Goal: Task Accomplishment & Management: Manage account settings

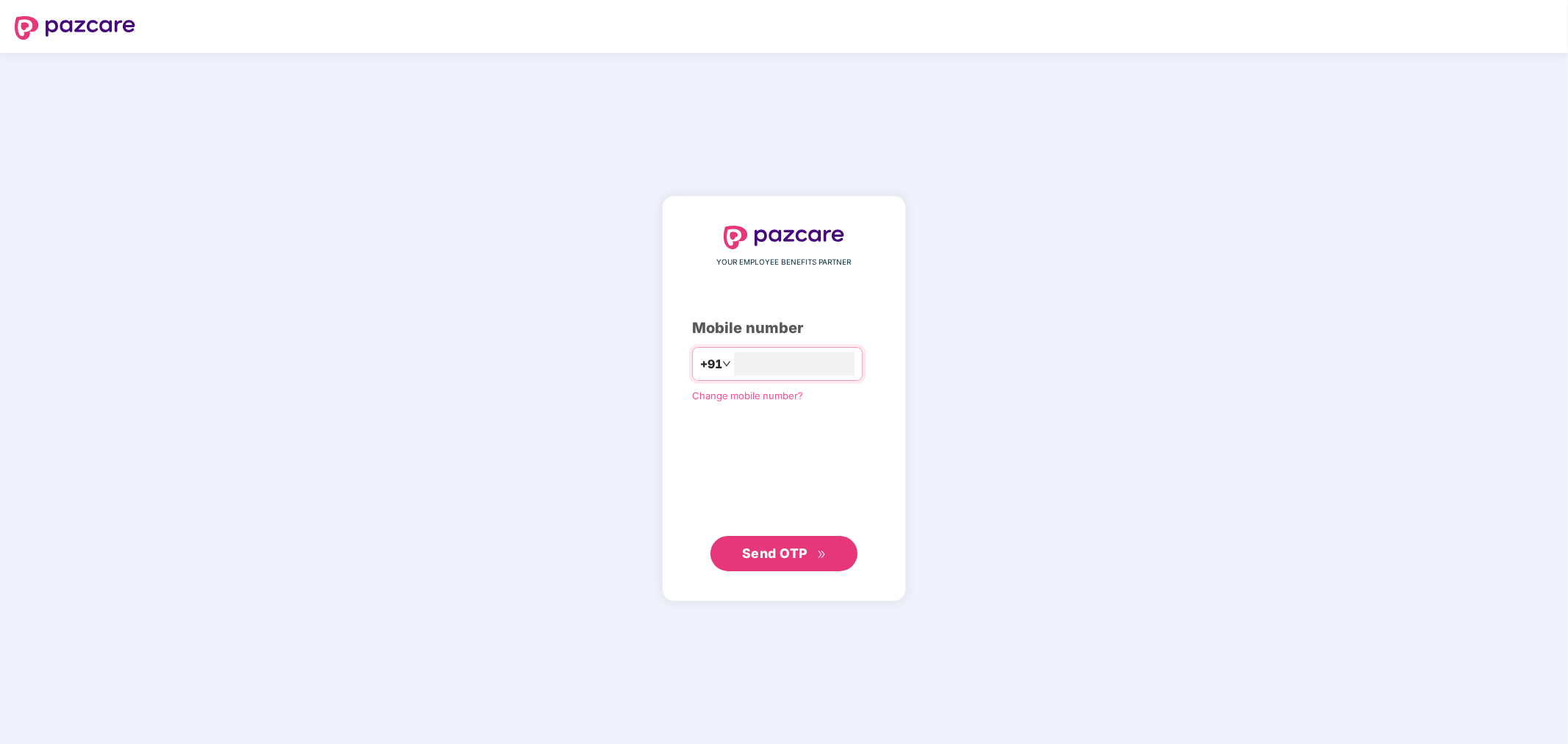
type input "**********"
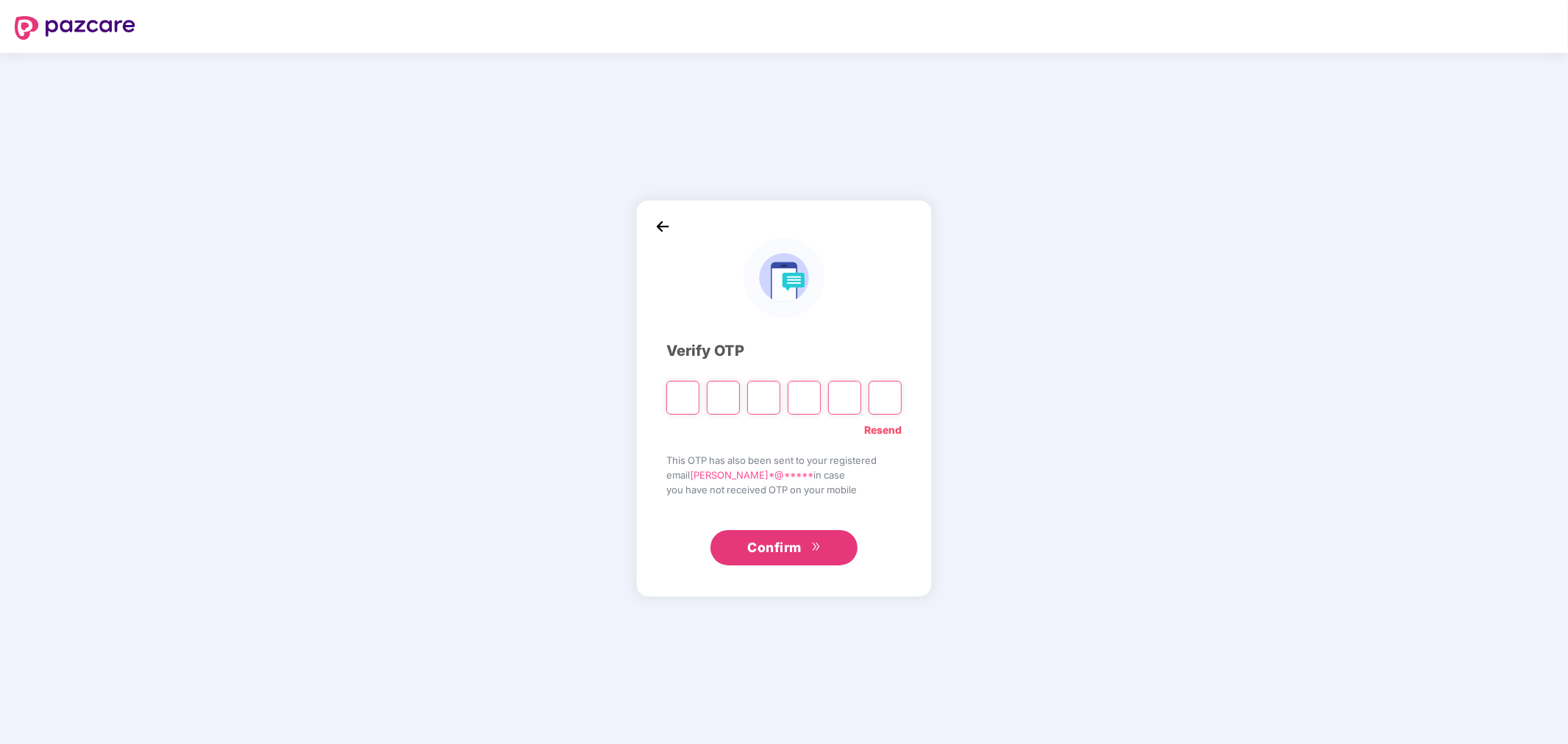
click at [967, 479] on div "Verify OTP Resend This OTP has also been sent to your registered email [PERSON_…" at bounding box center [784, 398] width 1568 height 691
click at [898, 427] on link "Resend" at bounding box center [883, 430] width 38 height 16
click at [873, 428] on link "Resend" at bounding box center [883, 430] width 38 height 16
click at [894, 427] on link "Resend" at bounding box center [883, 430] width 38 height 16
click at [683, 401] on input "Please enter verification code. Digit 1" at bounding box center [683, 398] width 33 height 34
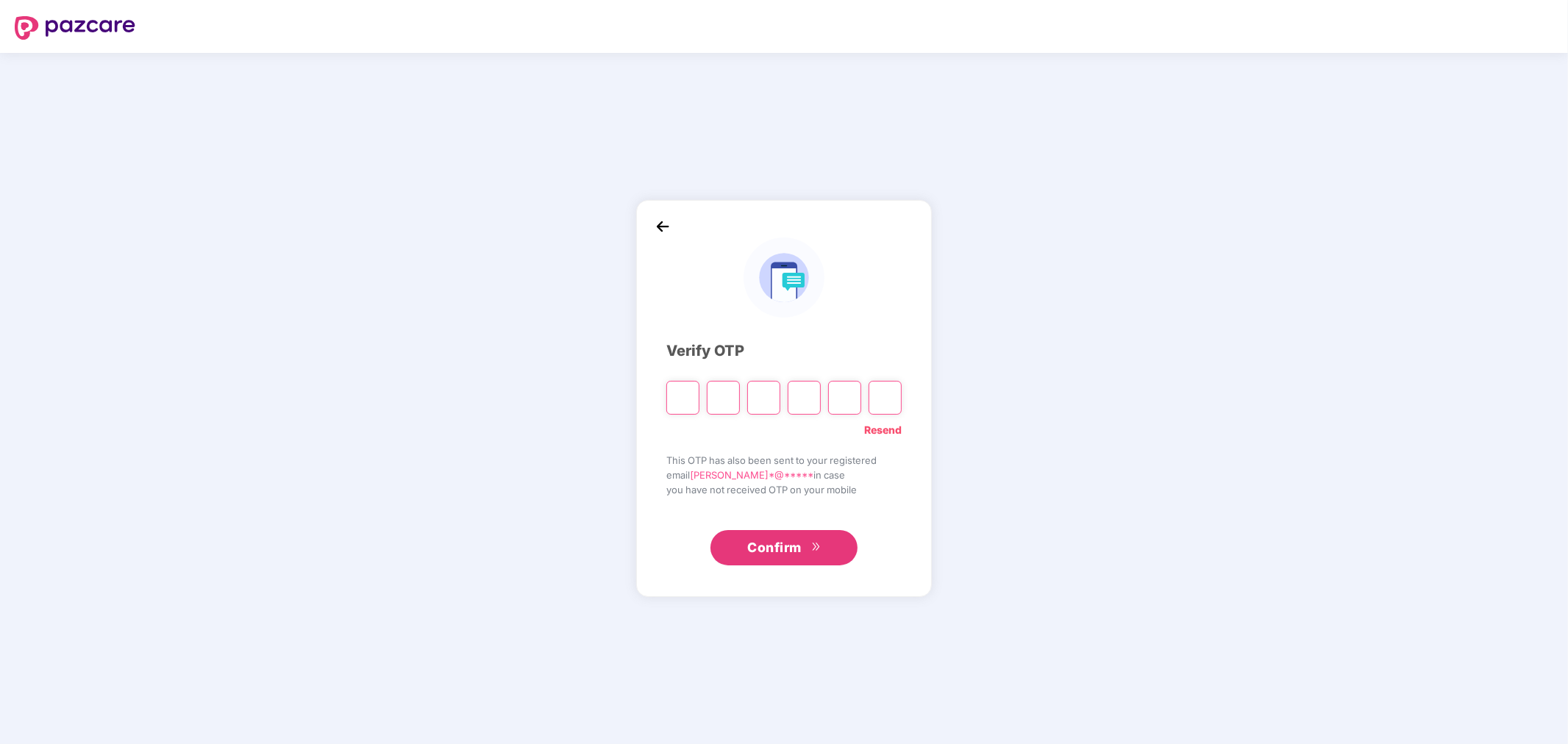
paste input "*"
type input "*"
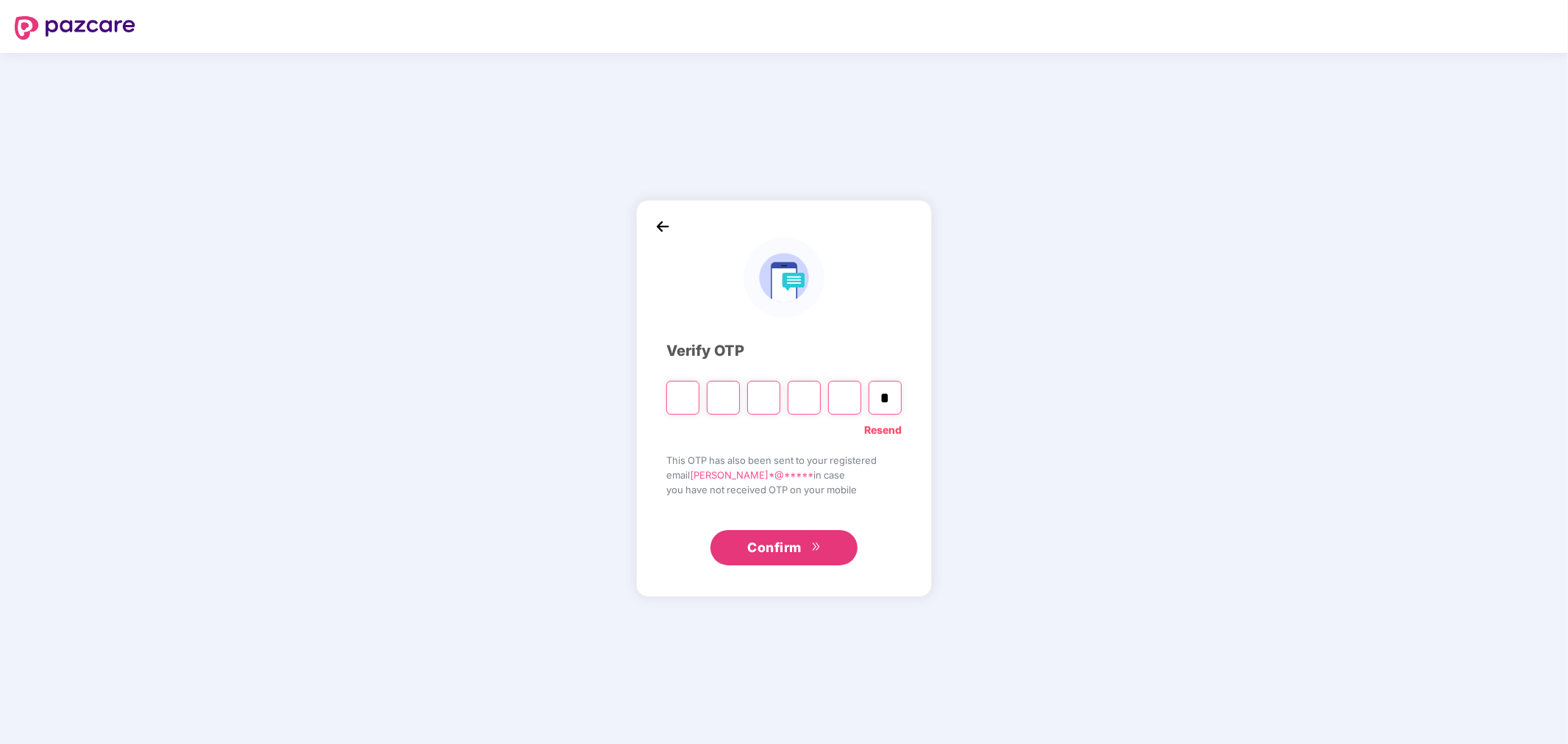
type input "*"
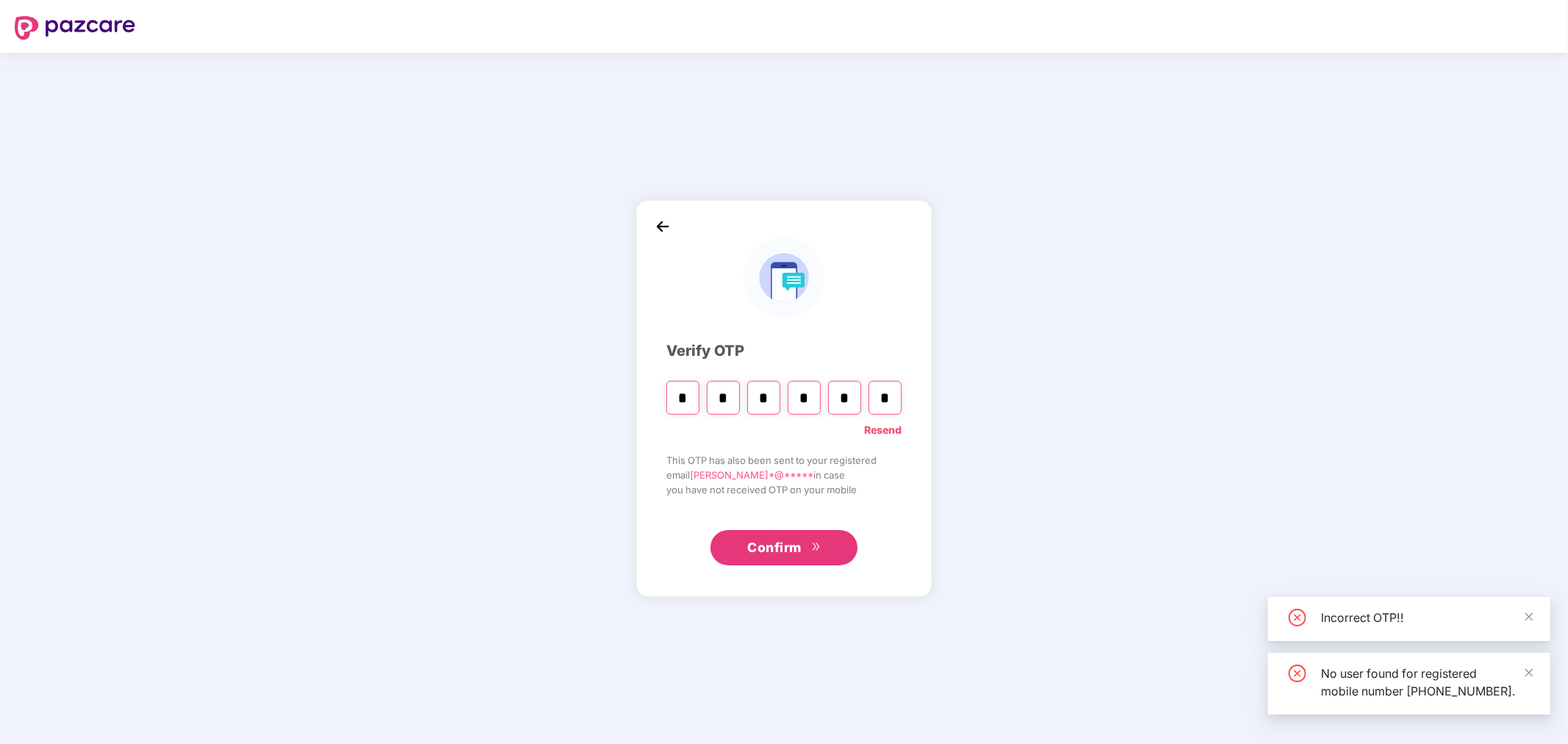
click at [879, 428] on link "Resend" at bounding box center [883, 430] width 38 height 16
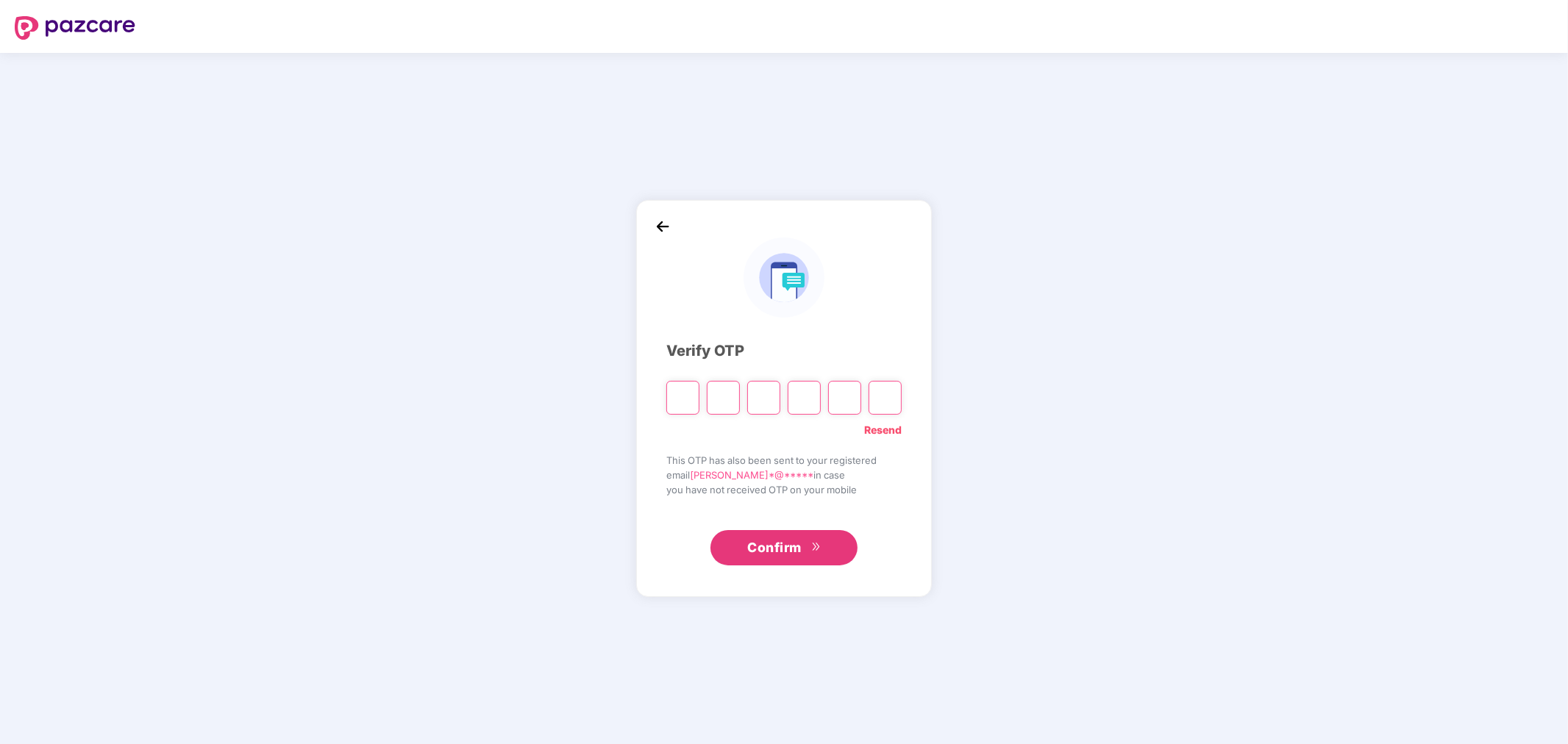
click at [693, 412] on input "Please enter verification code. Digit 1" at bounding box center [683, 398] width 33 height 34
paste input "*"
type input "*"
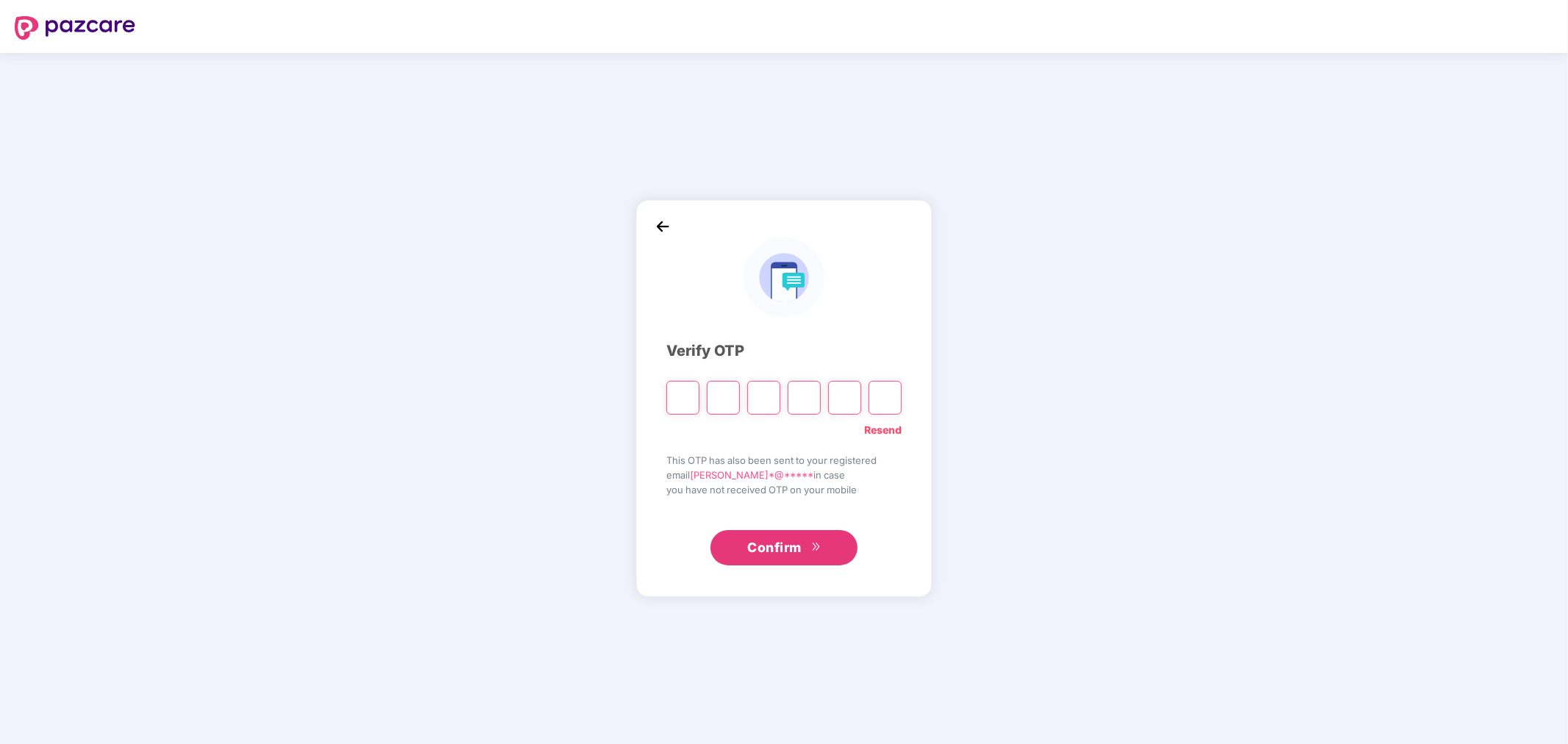
type input "*"
click at [691, 391] on input "*" at bounding box center [683, 398] width 33 height 34
click at [539, 381] on div "Verify OTP * * * * * * Resend This OTP has also been sent to your registered em…" at bounding box center [784, 398] width 1568 height 691
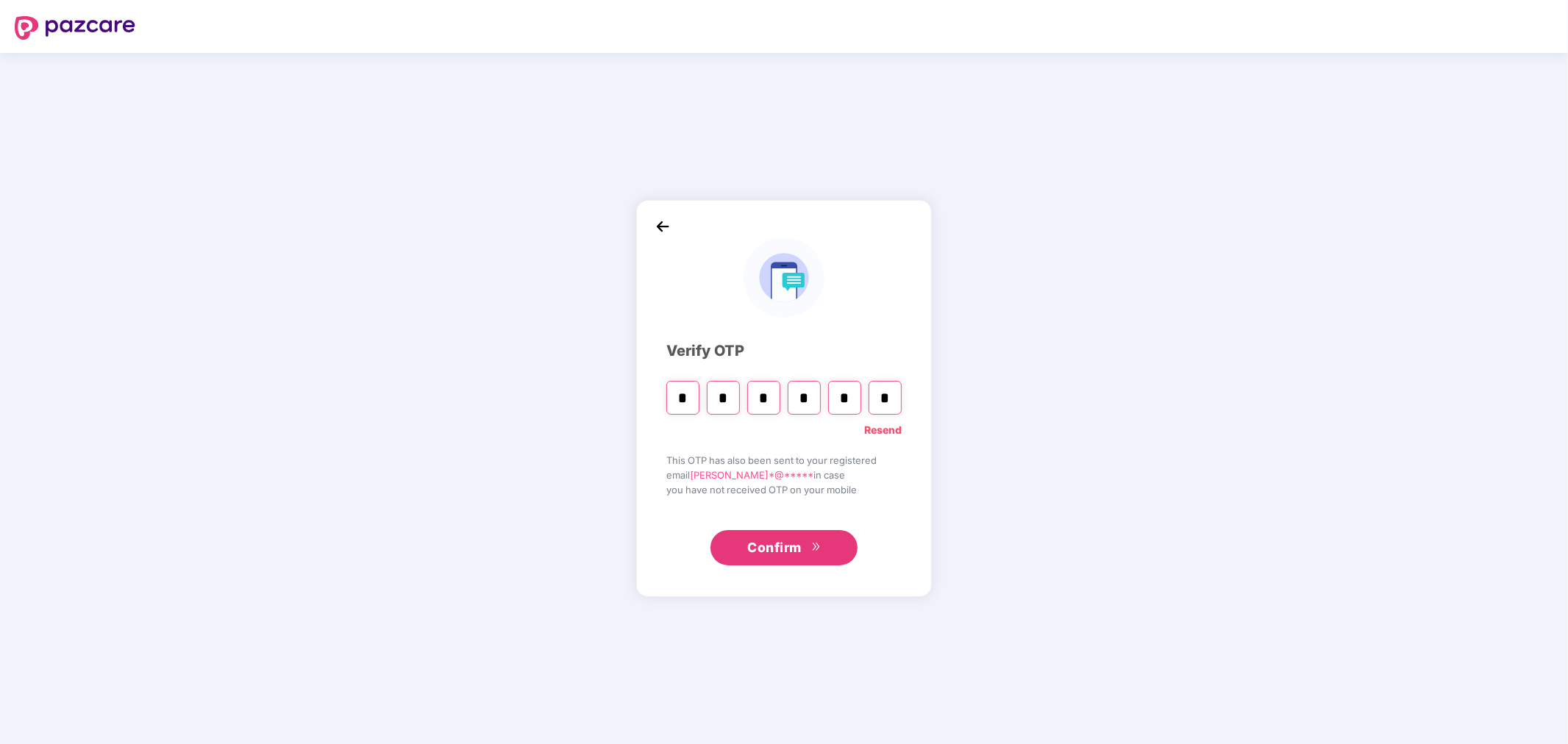
type input "*"
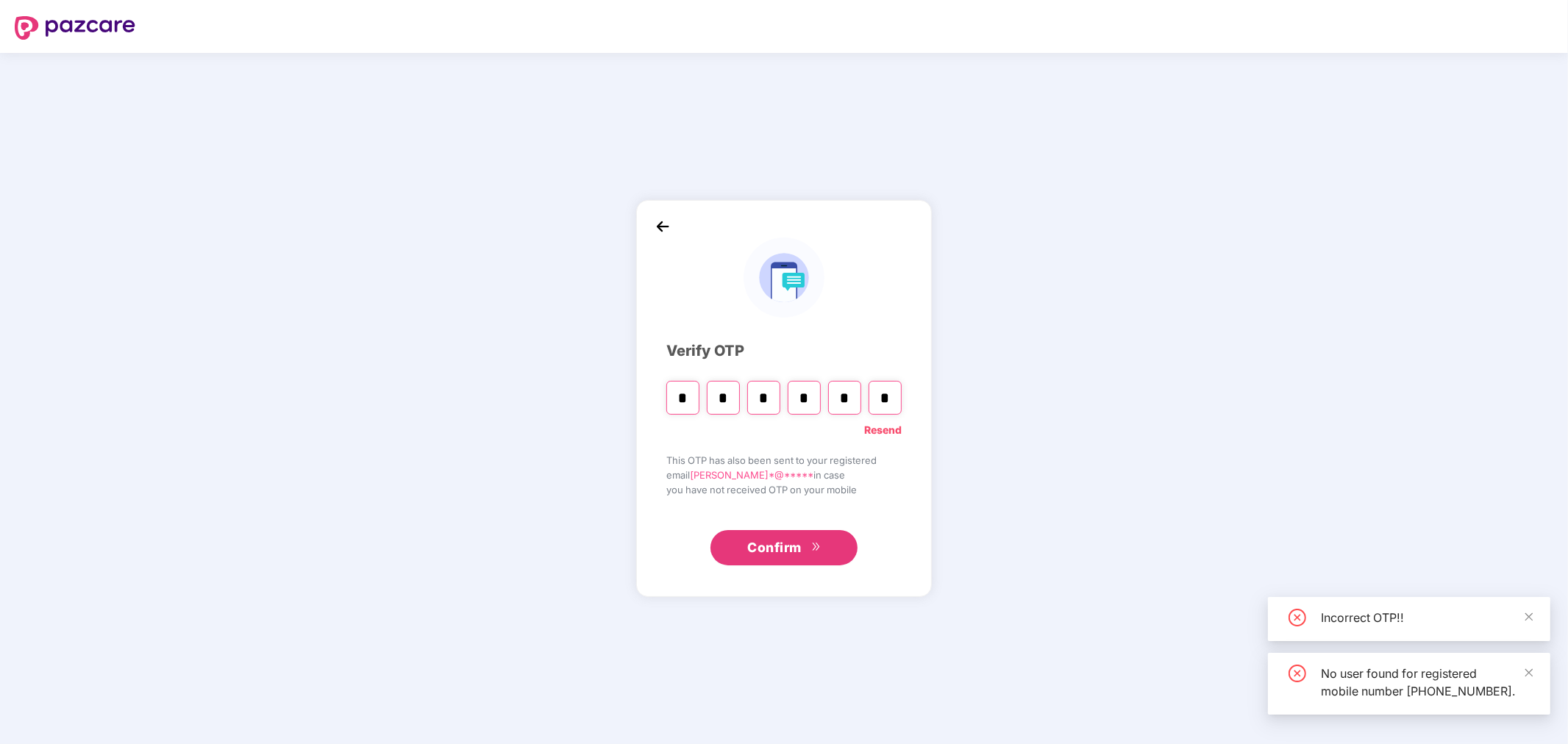
click at [834, 560] on button "Confirm" at bounding box center [784, 548] width 147 height 35
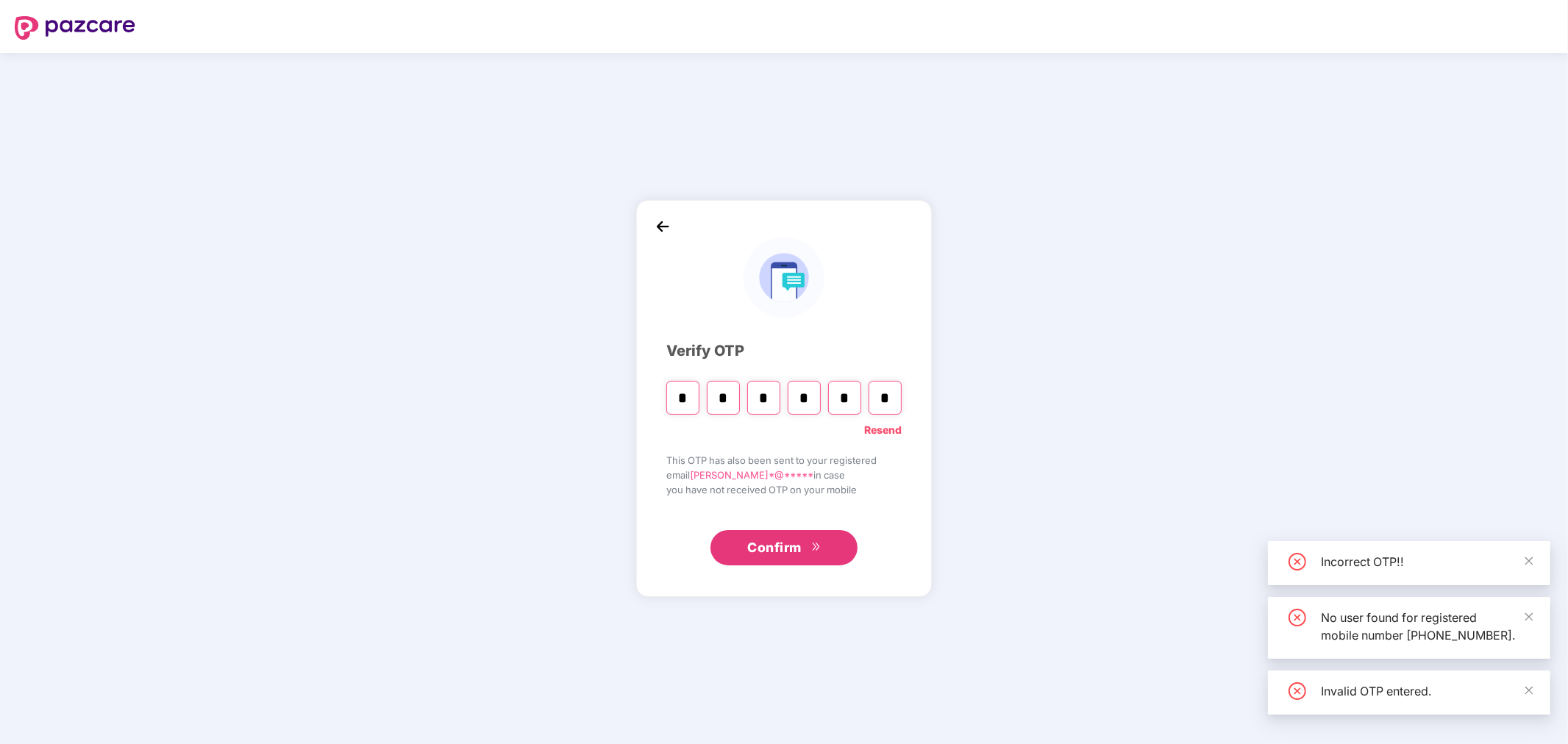
click at [869, 425] on link "Resend" at bounding box center [883, 430] width 38 height 16
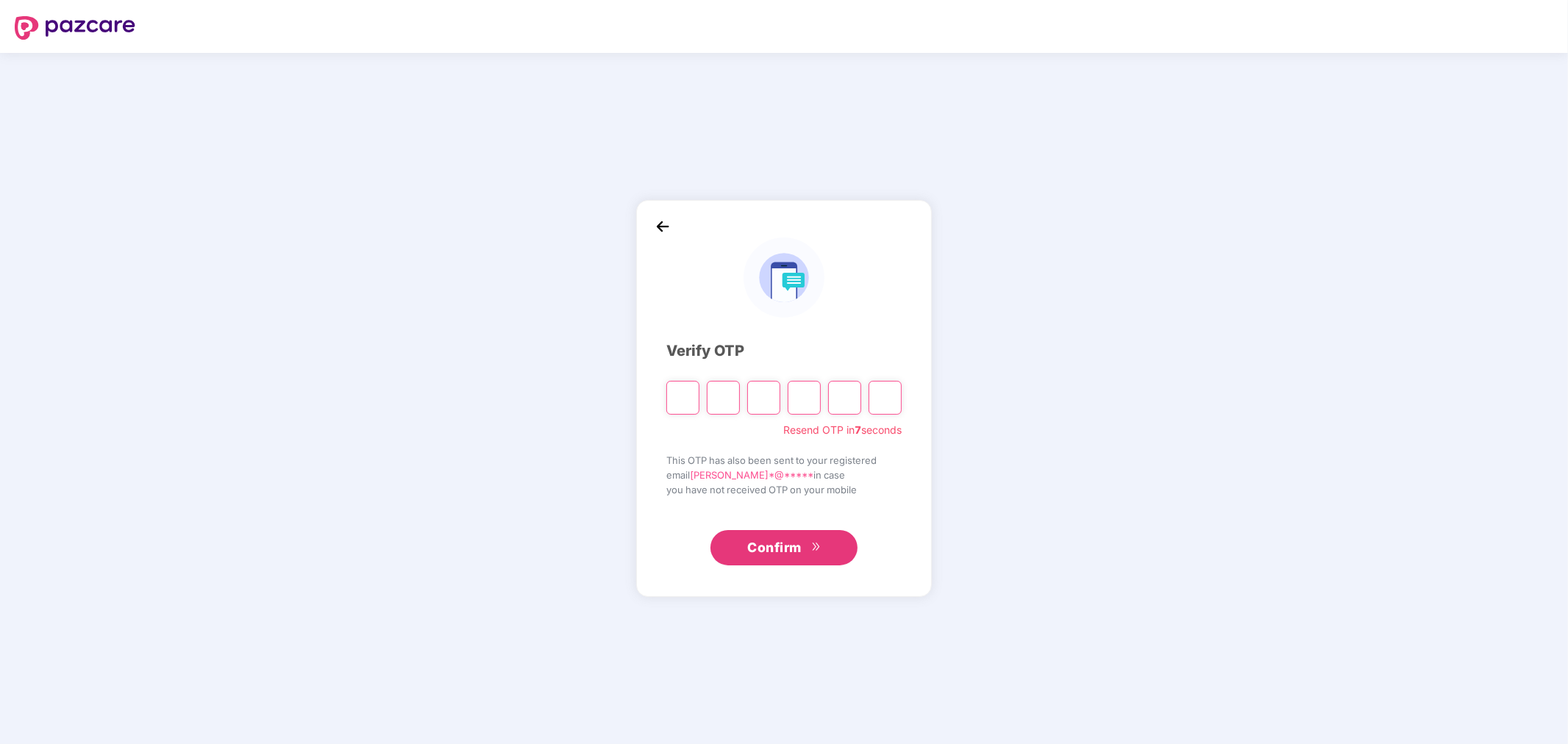
paste input "*"
type input "*"
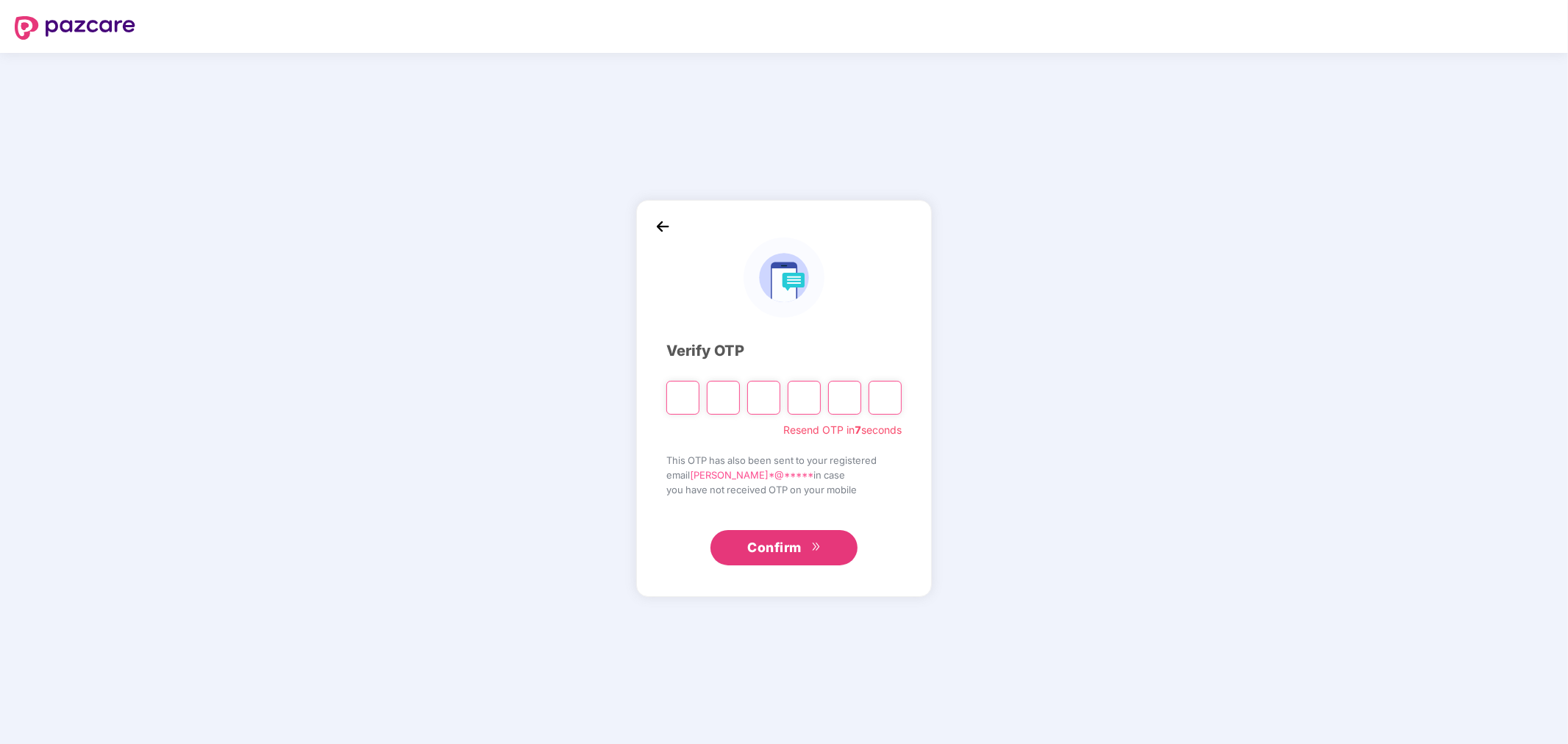
type input "*"
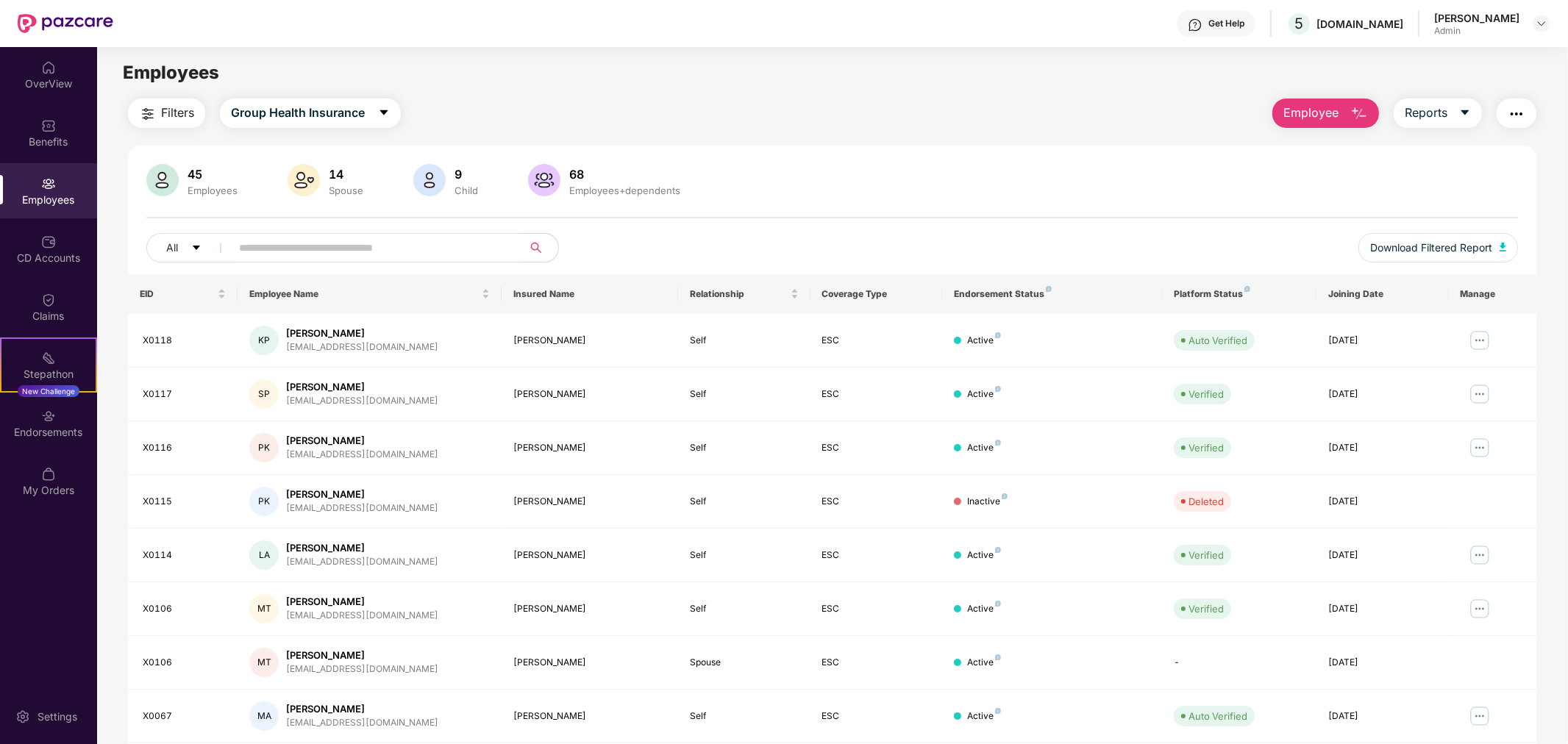
click at [387, 255] on input "text" at bounding box center [371, 248] width 264 height 22
type input "*****"
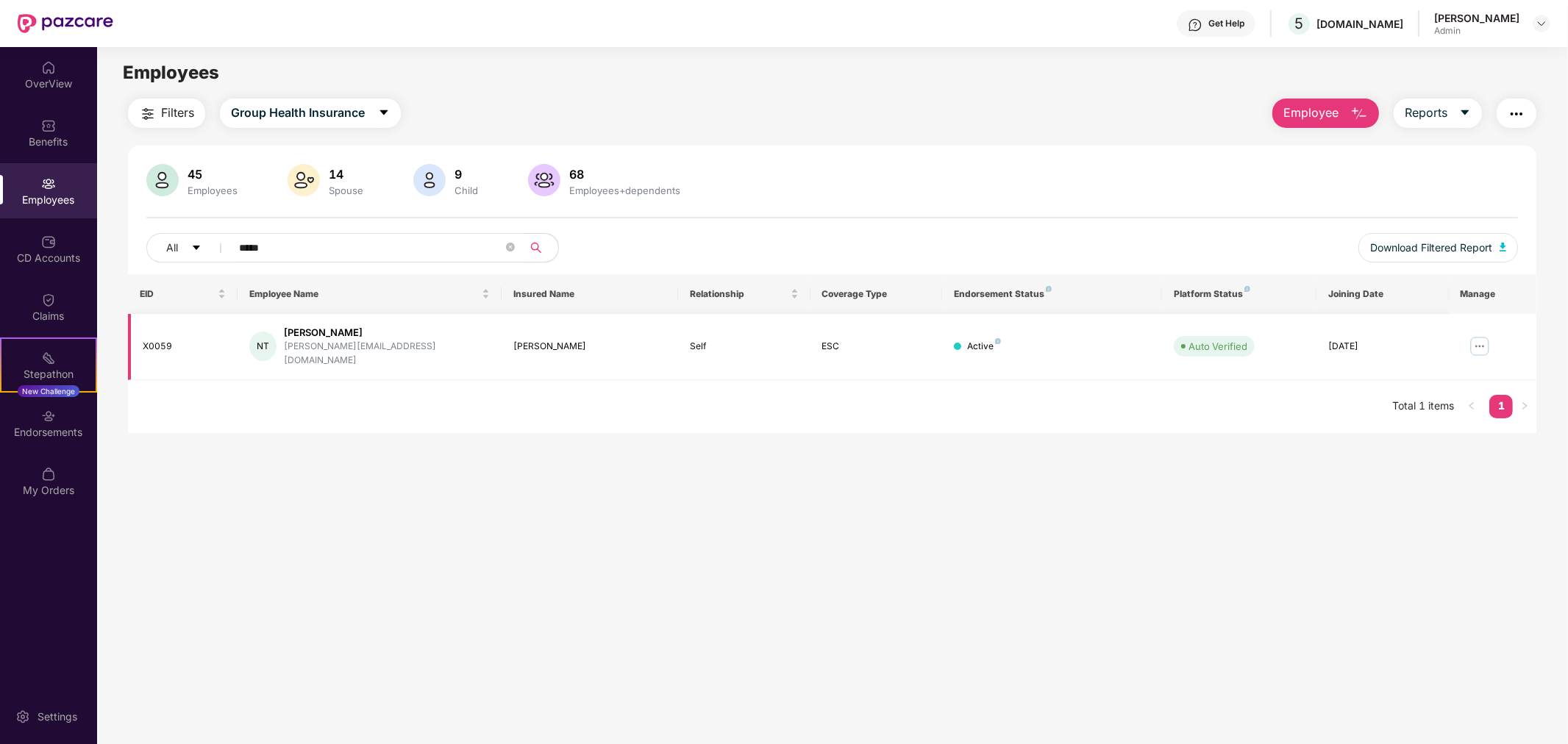
click at [1477, 342] on img at bounding box center [1479, 346] width 24 height 24
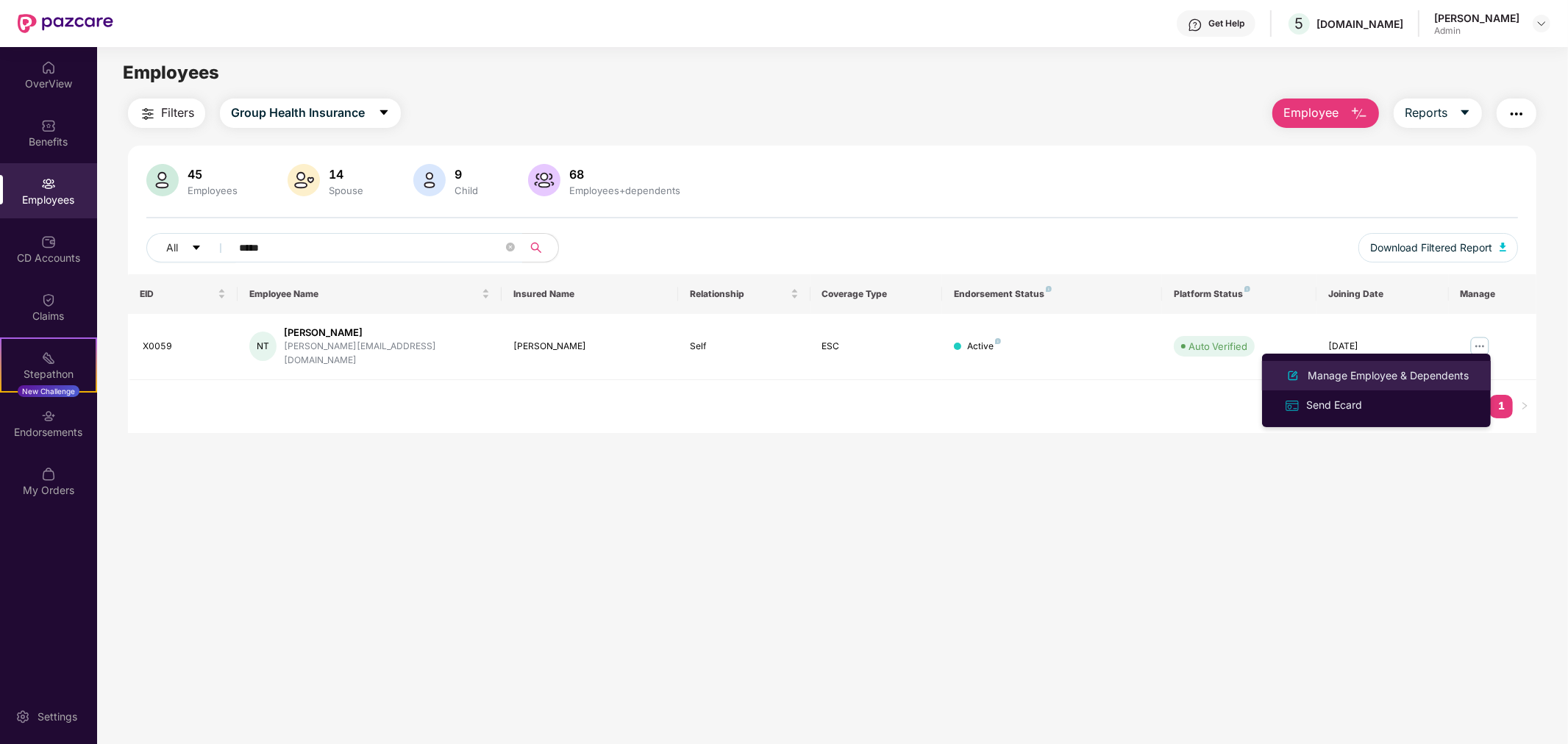
click at [1444, 375] on div "Manage Employee & Dependents" at bounding box center [1388, 376] width 167 height 16
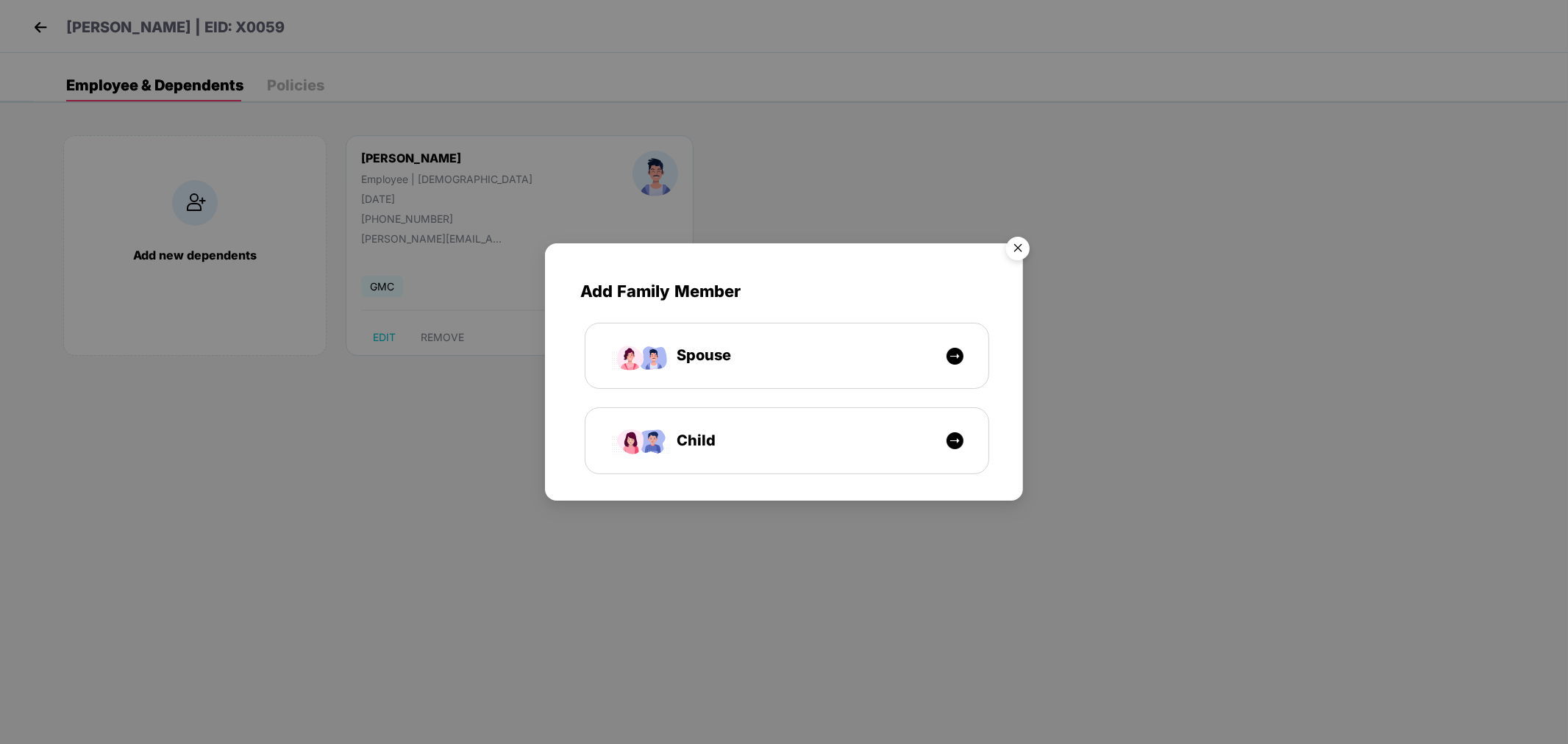
click at [1020, 246] on img "Close" at bounding box center [1017, 250] width 41 height 41
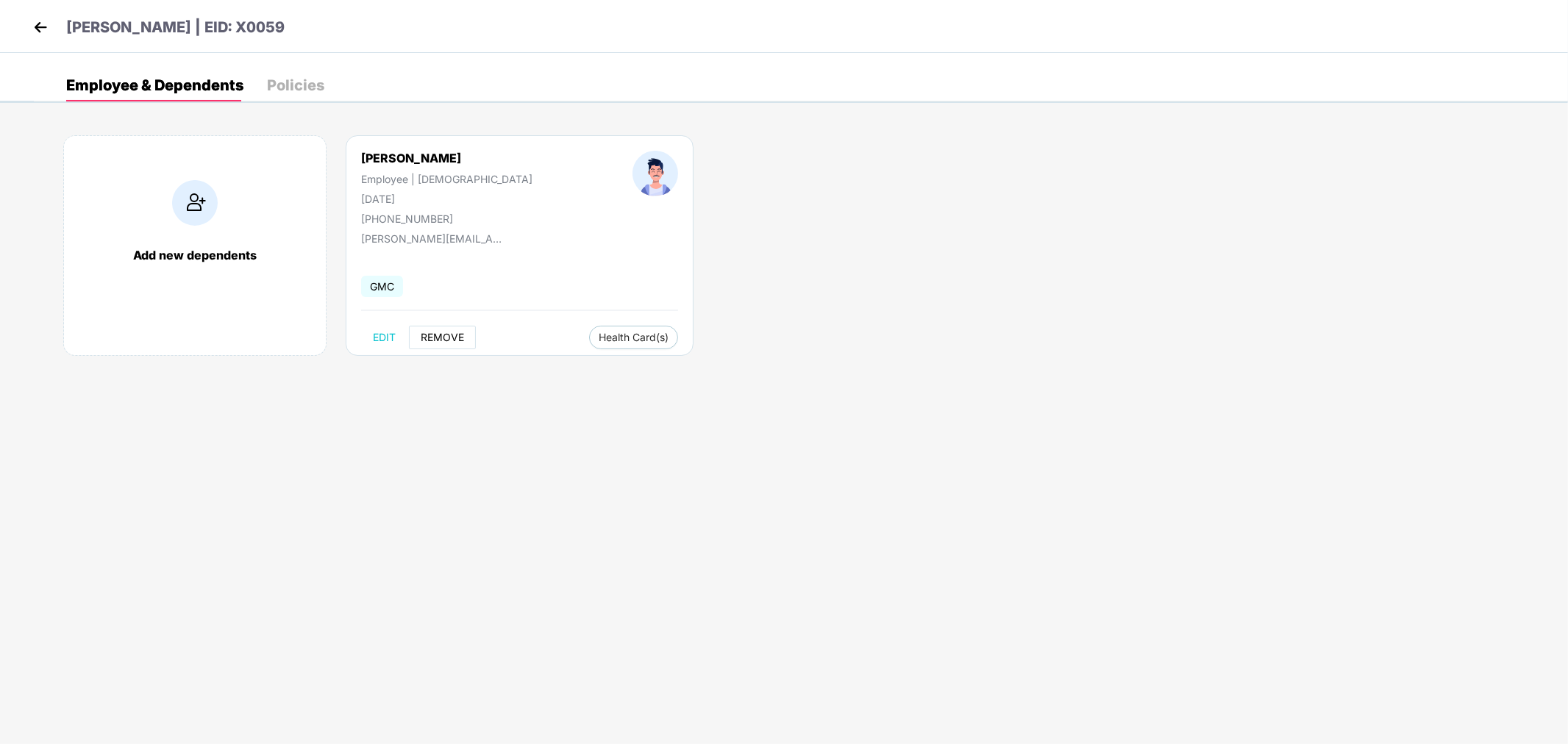
click at [434, 333] on span "REMOVE" at bounding box center [442, 337] width 43 height 11
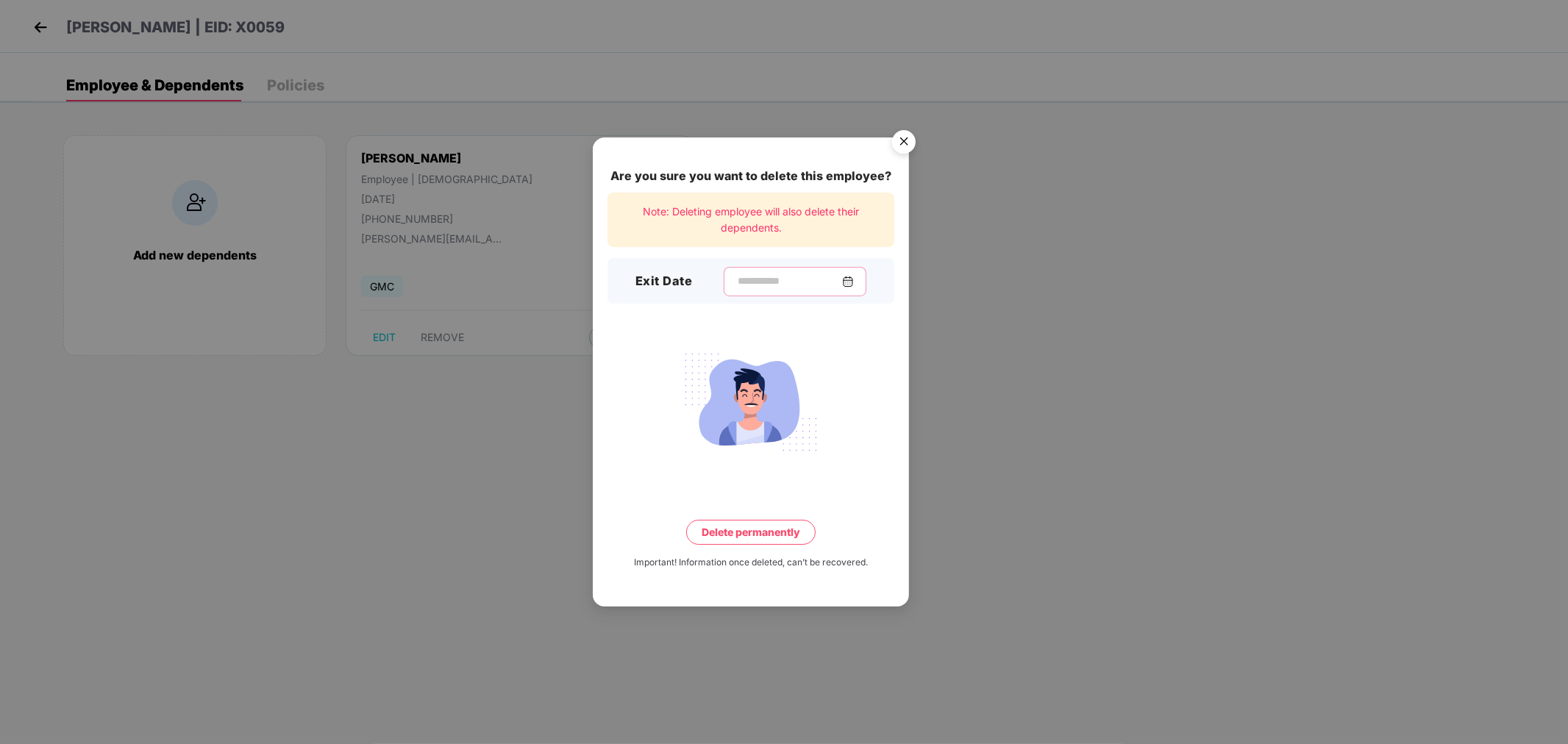
click at [739, 285] on input at bounding box center [789, 281] width 106 height 16
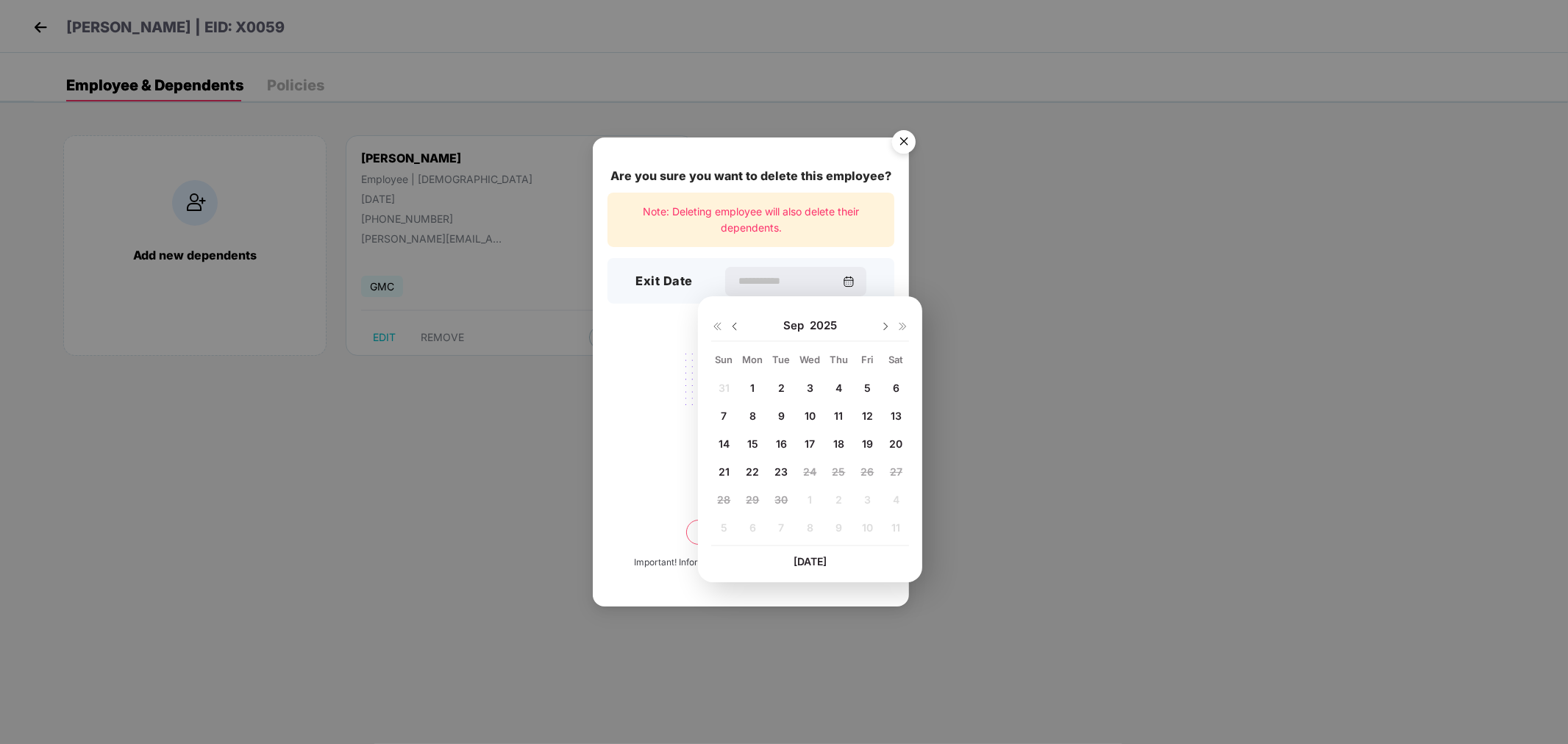
click at [757, 473] on span "22" at bounding box center [752, 472] width 13 height 12
type input "**********"
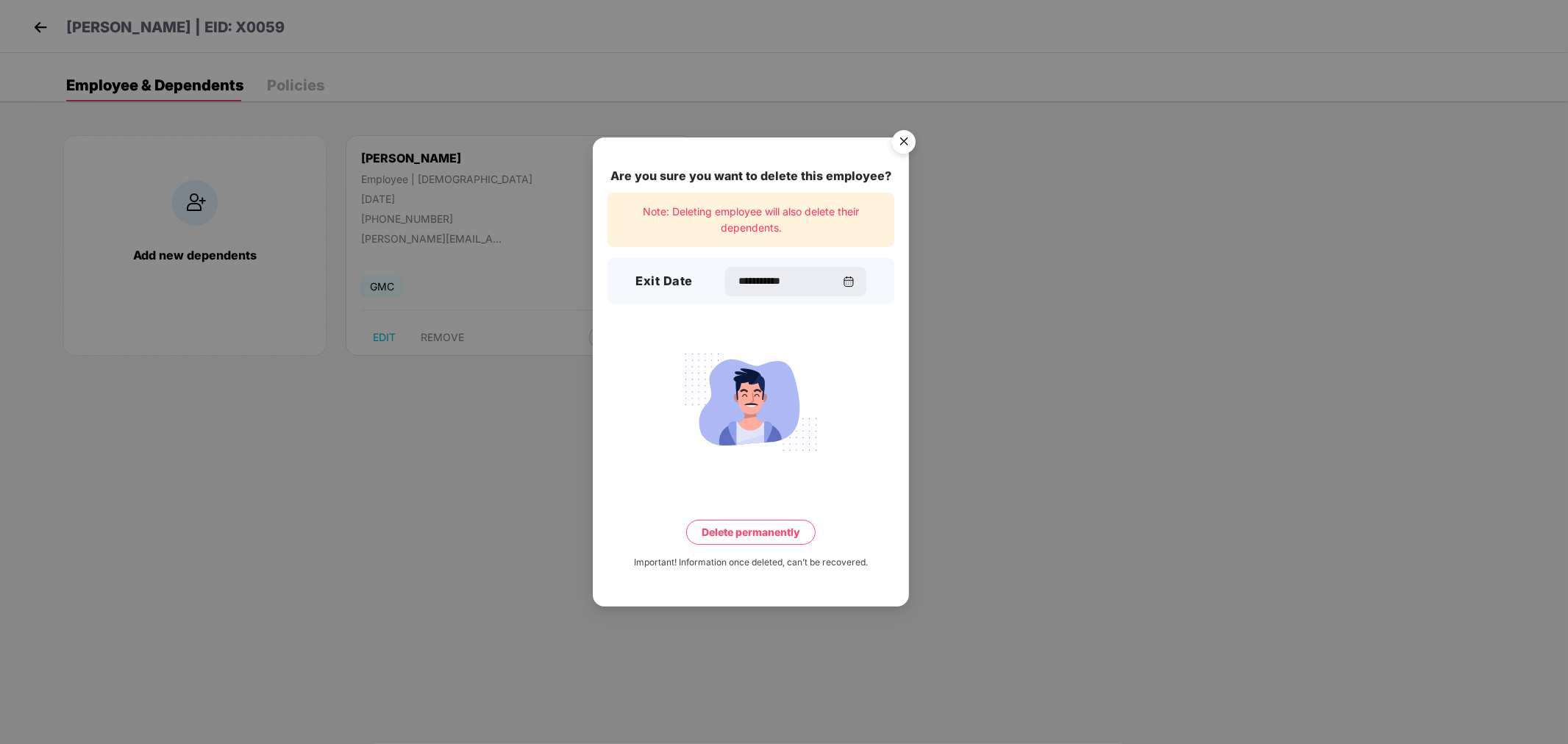
click at [767, 534] on button "Delete permanently" at bounding box center [750, 532] width 129 height 25
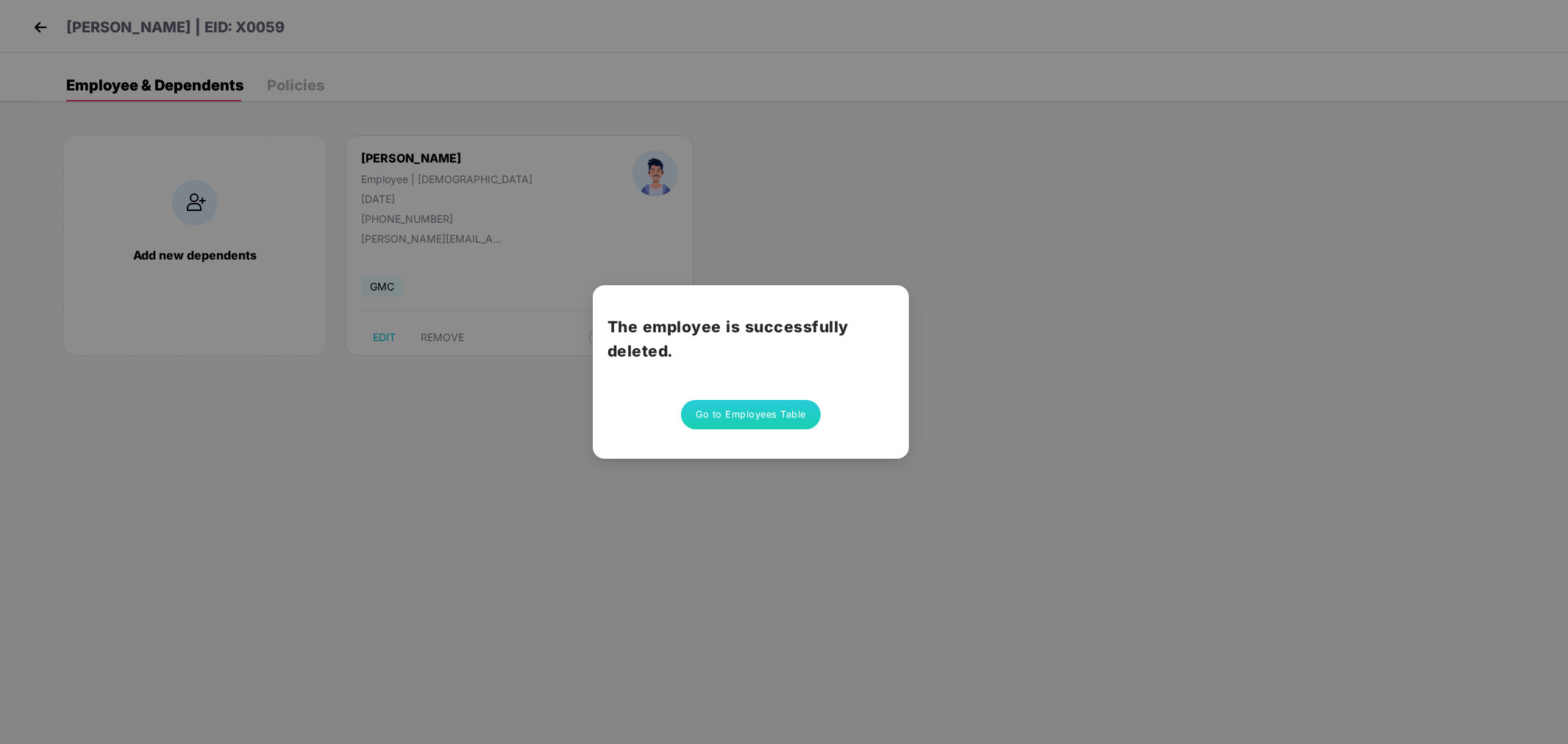
click at [887, 534] on div "The employee is successfully deleted. Go to Employees Table" at bounding box center [784, 372] width 1568 height 744
click at [929, 423] on div "The employee is successfully deleted. Go to Employees Table" at bounding box center [784, 372] width 1568 height 744
click at [840, 482] on div "The employee is successfully deleted. Go to Employees Table" at bounding box center [784, 372] width 1568 height 744
click at [798, 427] on button "Go to Employees Table" at bounding box center [750, 414] width 140 height 29
